Goal: Navigation & Orientation: Find specific page/section

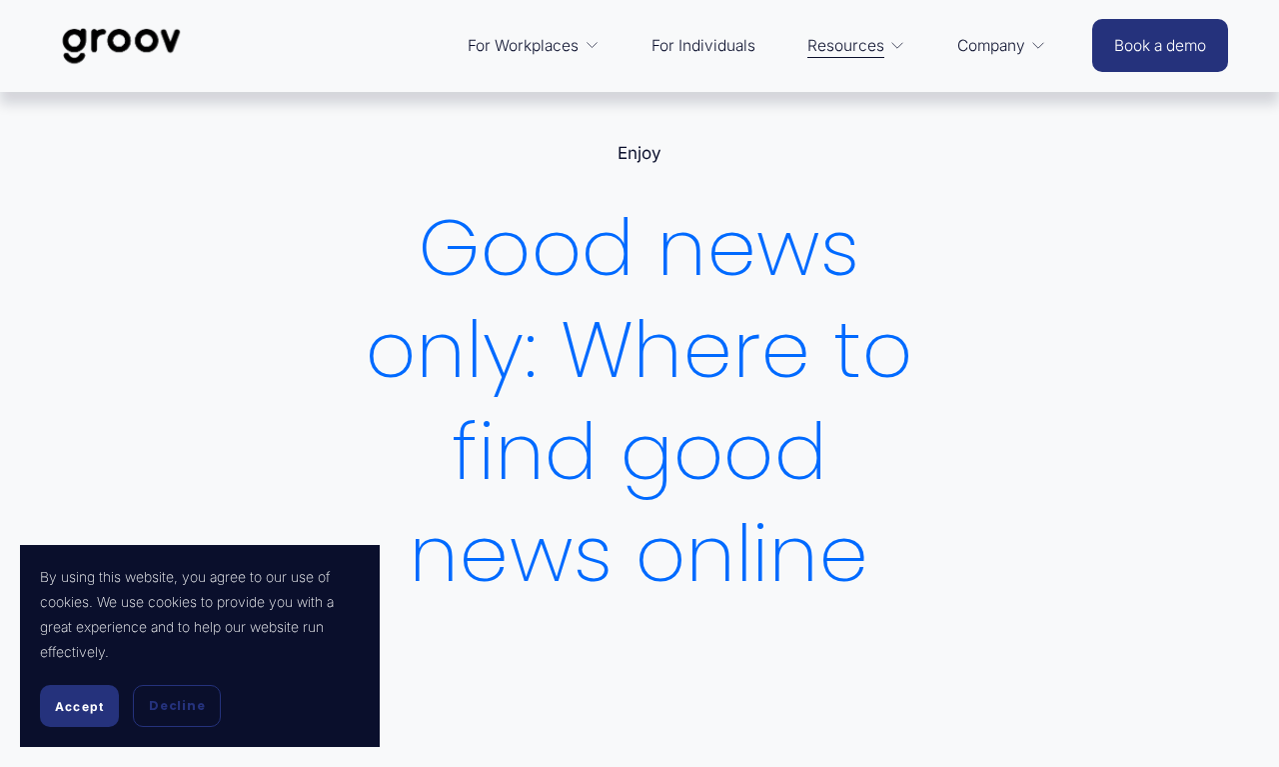
click at [87, 711] on span "Accept" at bounding box center [79, 706] width 49 height 15
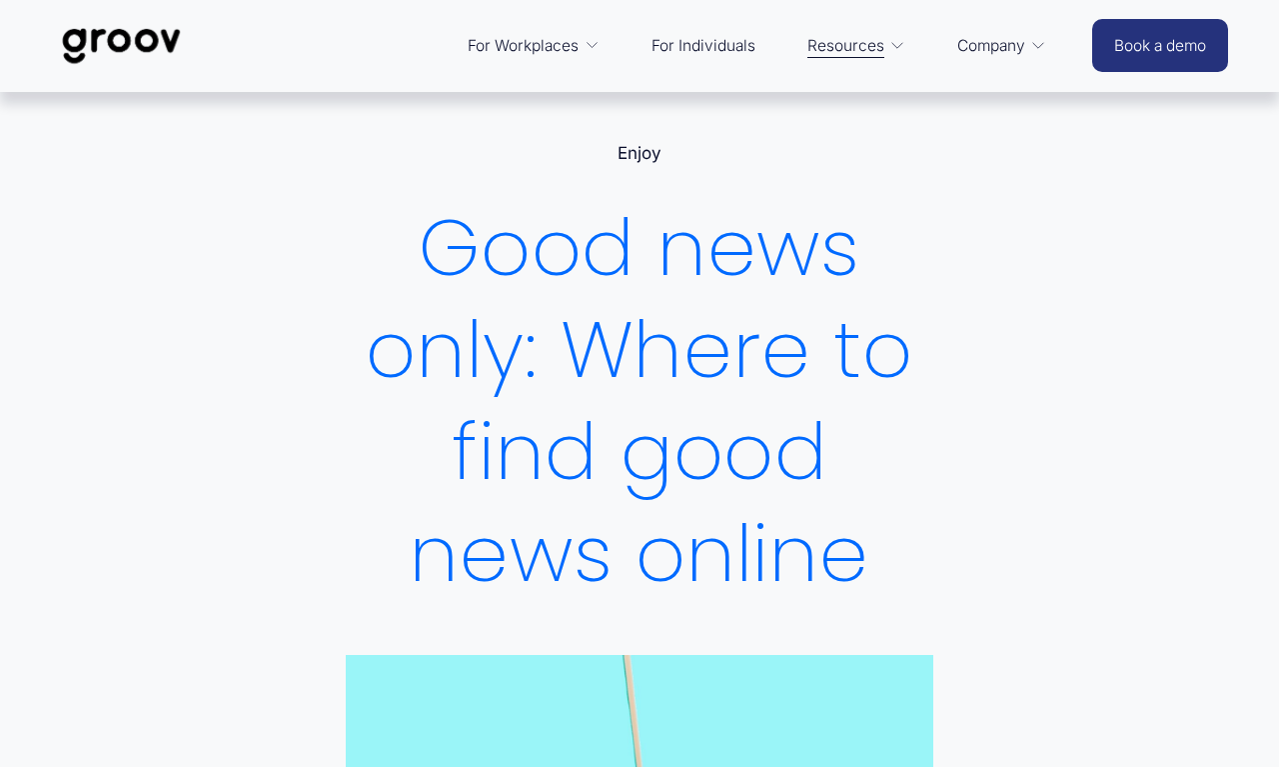
click at [0, 0] on span "Customer Stories" at bounding box center [0, 0] width 0 height 0
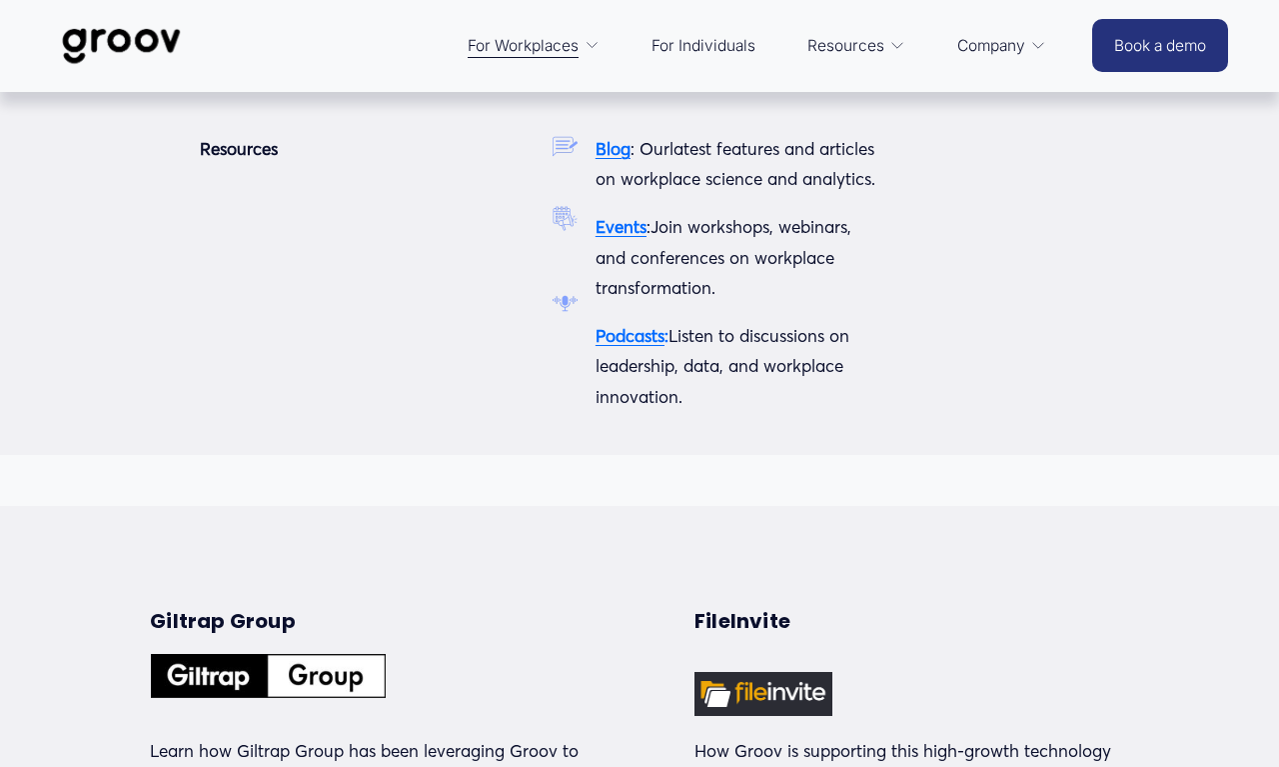
click at [631, 149] on span ": Our" at bounding box center [650, 148] width 39 height 21
click at [613, 151] on strong "Blog" at bounding box center [613, 148] width 35 height 21
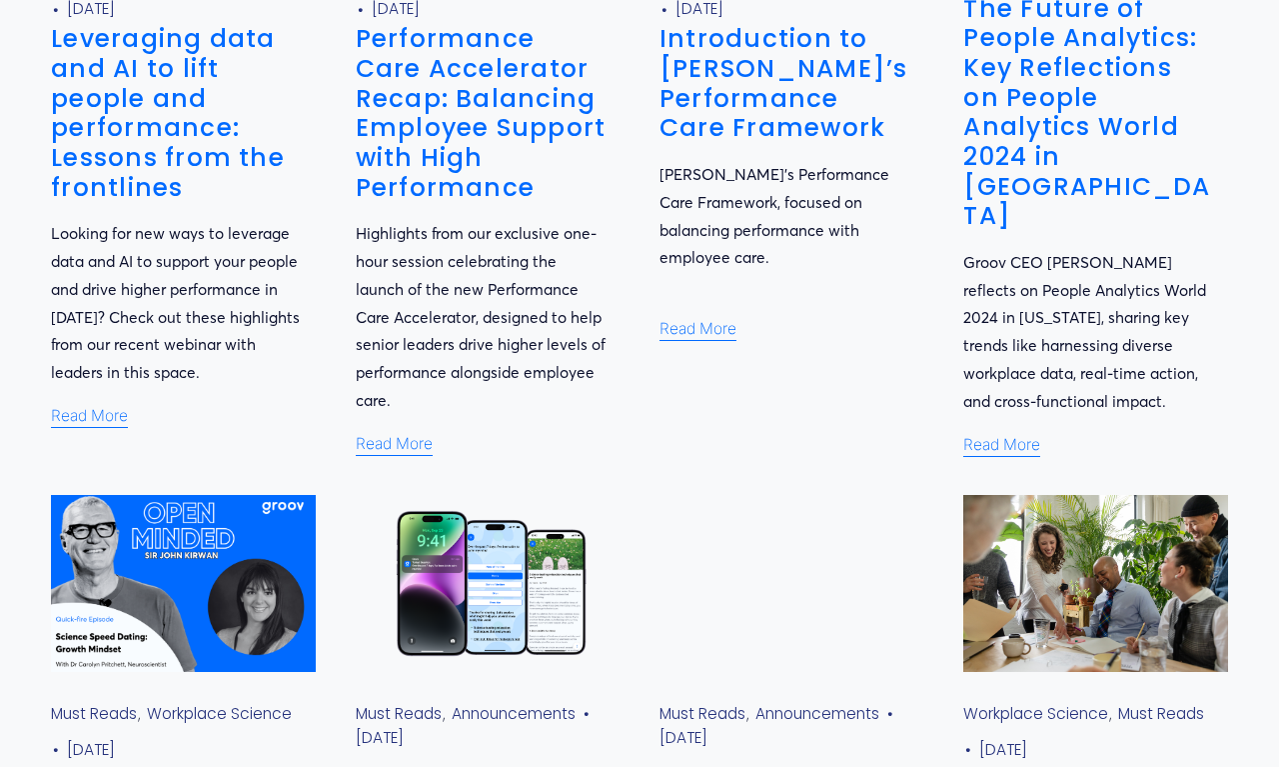
scroll to position [837, 0]
